Goal: Complete application form

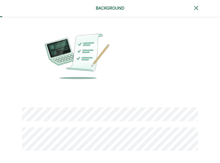
scroll to position [43, 0]
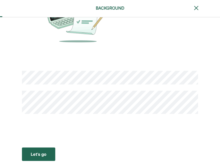
click at [42, 153] on div "Let’s go" at bounding box center [39, 154] width 16 height 6
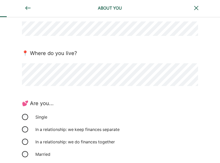
scroll to position [54, 0]
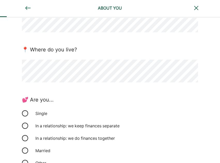
click at [83, 95] on div "💕 Are you..." at bounding box center [110, 99] width 176 height 9
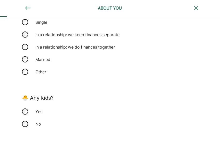
scroll to position [157, 0]
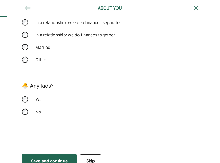
click at [28, 96] on div "Yes" at bounding box center [110, 99] width 176 height 12
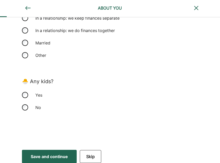
scroll to position [164, 0]
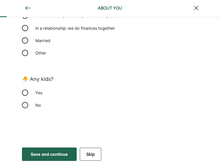
click at [44, 149] on button "Save and continue Save Save and continue" at bounding box center [49, 153] width 55 height 13
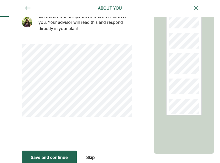
scroll to position [81, 0]
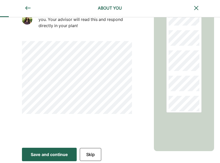
click at [47, 148] on button "Save and continue Save Save and continue" at bounding box center [49, 153] width 55 height 13
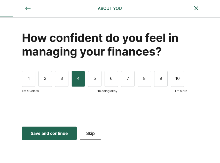
click at [73, 81] on div "4" at bounding box center [77, 79] width 13 height 16
click at [55, 133] on div "Save and continue" at bounding box center [49, 133] width 37 height 6
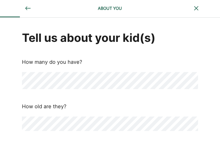
scroll to position [17, 0]
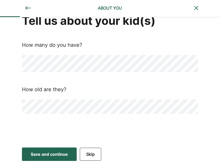
click at [46, 154] on div "Save and continue" at bounding box center [49, 154] width 37 height 6
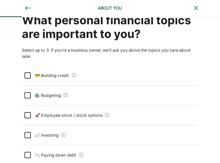
scroll to position [0, 0]
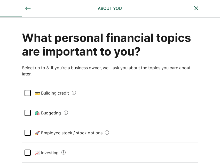
click at [24, 111] on div "🛍️ Budgeting" at bounding box center [110, 113] width 176 height 20
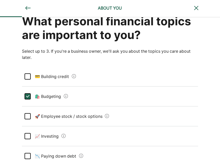
scroll to position [52, 0]
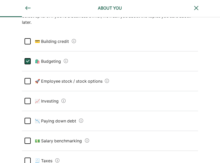
click at [27, 98] on div at bounding box center [27, 101] width 6 height 6
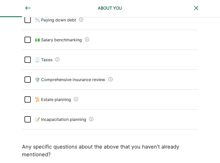
scroll to position [155, 0]
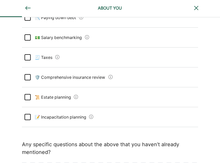
click at [27, 56] on div at bounding box center [27, 57] width 6 height 6
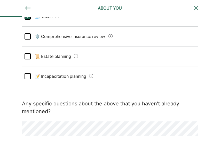
scroll to position [216, 0]
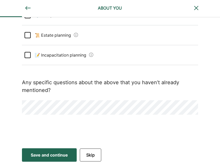
click at [48, 152] on div "Save and continue" at bounding box center [49, 155] width 37 height 6
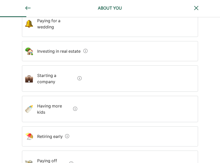
scroll to position [155, 0]
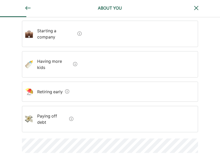
click at [146, 81] on div "Retiring early" at bounding box center [110, 91] width 176 height 20
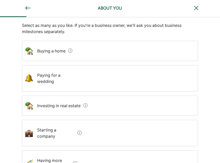
scroll to position [55, 0]
click at [159, 47] on div "Buying a home" at bounding box center [110, 51] width 176 height 20
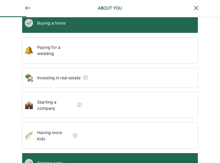
scroll to position [65, 0]
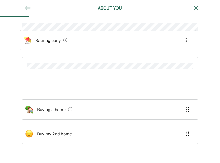
scroll to position [45, 0]
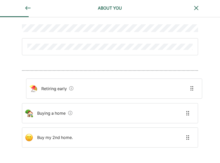
drag, startPoint x: 66, startPoint y: 68, endPoint x: 66, endPoint y: 84, distance: 16.8
click at [66, 84] on div "Retiring early Buying a home Buy my 2nd home." at bounding box center [110, 117] width 176 height 68
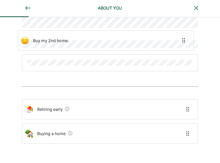
scroll to position [28, 0]
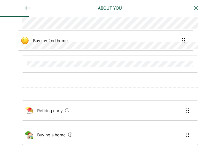
drag, startPoint x: 62, startPoint y: 80, endPoint x: 53, endPoint y: 35, distance: 46.0
click at [53, 39] on div "Retiring early Buying a home Buy my 2nd home." at bounding box center [110, 78] width 176 height 179
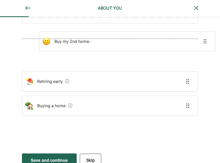
scroll to position [71, 0]
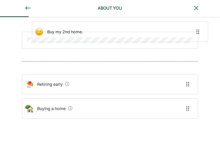
drag, startPoint x: 54, startPoint y: 110, endPoint x: 65, endPoint y: 32, distance: 78.4
click at [66, 31] on div "Retiring early Buying a home Buy my 2nd home." at bounding box center [110, 44] width 176 height 196
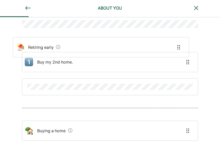
scroll to position [49, 0]
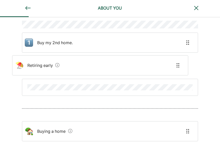
drag, startPoint x: 61, startPoint y: 90, endPoint x: 53, endPoint y: 68, distance: 23.7
click at [53, 68] on div "Buy my 2nd home. Retiring early Buying a home" at bounding box center [110, 67] width 176 height 196
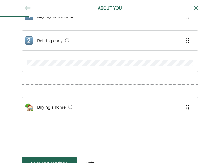
scroll to position [83, 0]
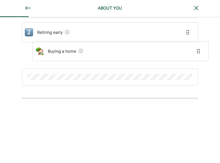
drag, startPoint x: 56, startPoint y: 96, endPoint x: 62, endPoint y: 54, distance: 42.2
click at [66, 50] on div "Buy my 2nd home. Retiring early Buying a home" at bounding box center [110, 35] width 176 height 202
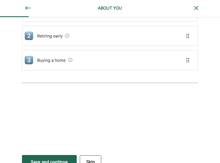
scroll to position [87, 0]
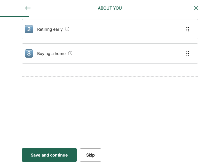
click at [186, 53] on img at bounding box center [187, 53] width 5 height 5
click at [194, 54] on div "Buying a home" at bounding box center [110, 53] width 176 height 20
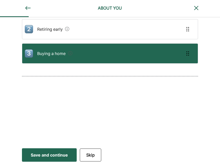
click at [186, 54] on img at bounding box center [187, 53] width 5 height 5
click at [35, 154] on div "Save and continue" at bounding box center [49, 155] width 37 height 6
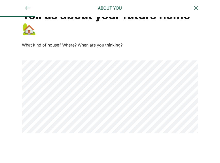
scroll to position [42, 0]
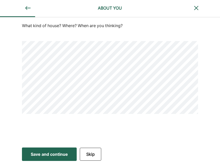
click at [36, 152] on div "Save and continue" at bounding box center [49, 154] width 37 height 6
click at [49, 157] on button "Save and continue Save Save and continue" at bounding box center [49, 153] width 55 height 13
click at [33, 157] on button "Save and continue Save Save and continue" at bounding box center [49, 153] width 55 height 13
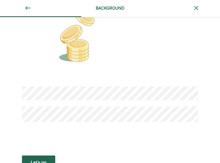
scroll to position [35, 0]
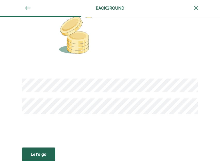
click at [44, 156] on div "Let’s go" at bounding box center [39, 154] width 16 height 6
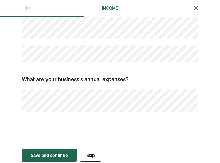
scroll to position [220, 0]
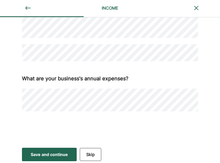
click at [129, 72] on div "What are your business's annual expenses?" at bounding box center [110, 86] width 176 height 50
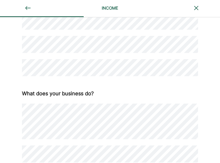
scroll to position [118, 0]
click at [40, 90] on div "What does your business do?" at bounding box center [58, 94] width 72 height 8
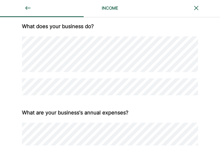
scroll to position [220, 0]
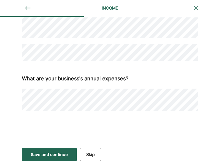
click at [54, 155] on div "Save and continue" at bounding box center [49, 154] width 37 height 6
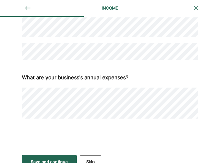
scroll to position [231, 0]
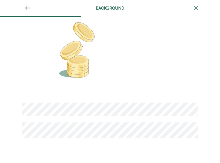
scroll to position [35, 0]
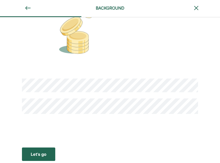
click at [29, 157] on button "Let’s go Save Let’s go" at bounding box center [38, 153] width 33 height 13
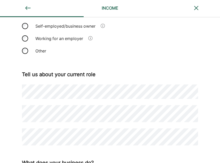
scroll to position [77, 0]
